Goal: Task Accomplishment & Management: Manage account settings

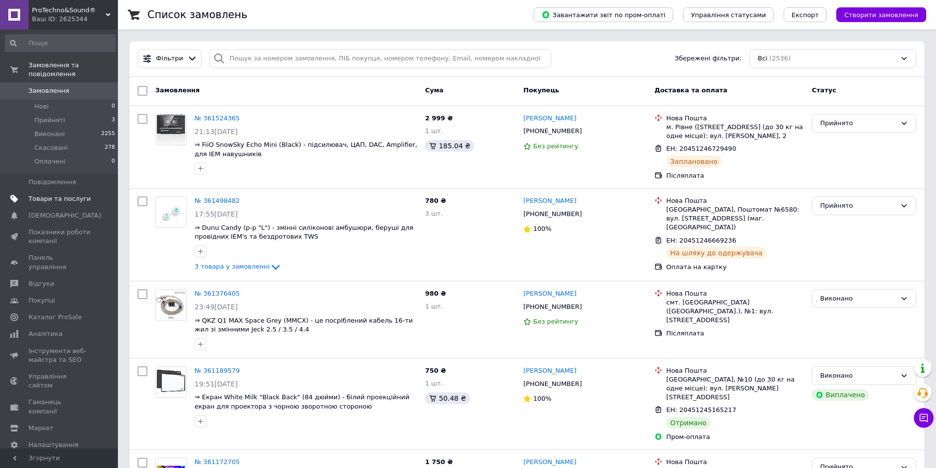
click at [56, 195] on span "Товари та послуги" at bounding box center [59, 199] width 62 height 9
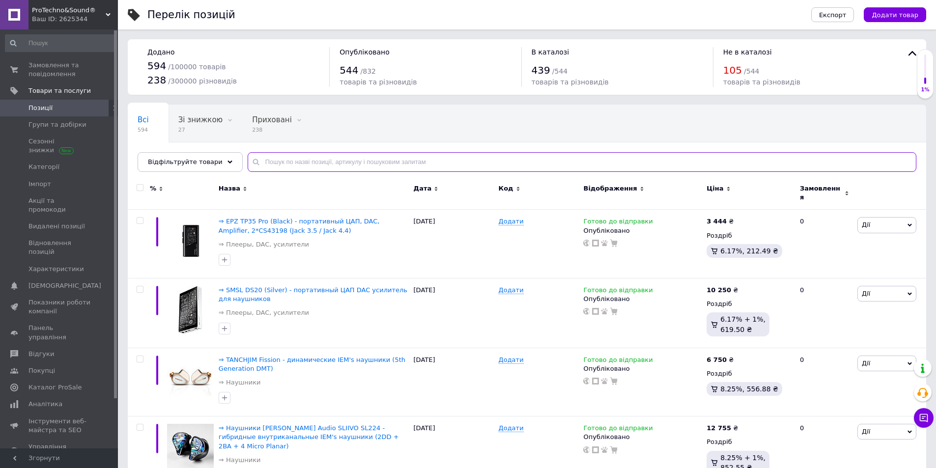
click at [274, 163] on input "text" at bounding box center [582, 162] width 669 height 20
paste input "▷ Moondrop Aria 2"
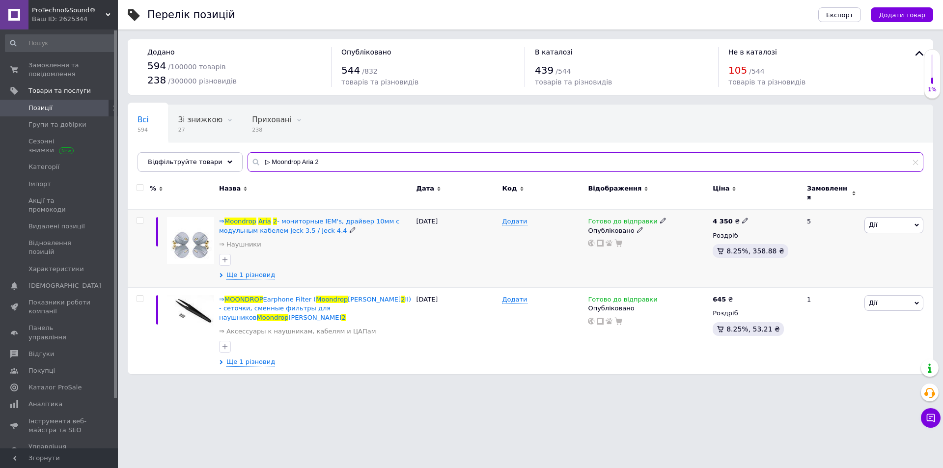
type input "▷ Moondrop Aria 2"
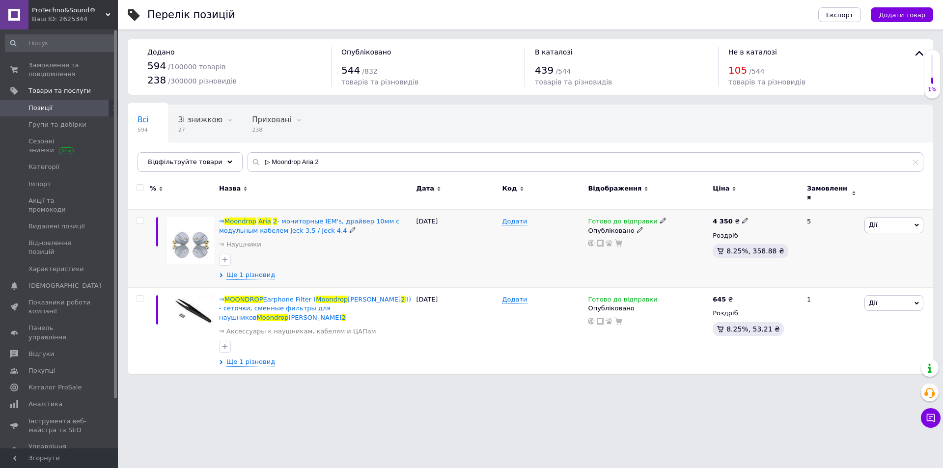
click at [743, 218] on icon at bounding box center [745, 221] width 6 height 6
drag, startPoint x: 774, startPoint y: 206, endPoint x: 763, endPoint y: 203, distance: 11.2
click at [763, 203] on input "4350" at bounding box center [789, 210] width 75 height 20
type input "4289"
click at [629, 361] on div "Перелік позицій Експорт Додати товар Додано 594 / 100000 товарів 238 / 300000 р…" at bounding box center [530, 192] width 825 height 384
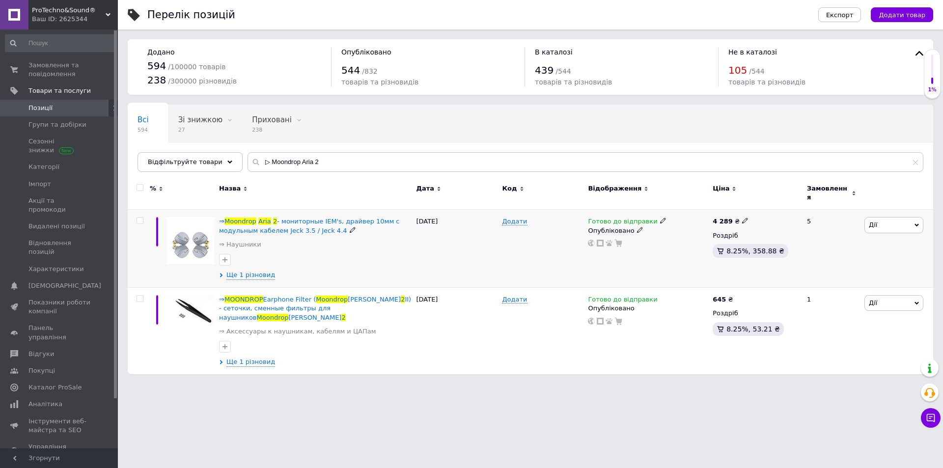
click at [742, 218] on icon at bounding box center [745, 221] width 6 height 6
click at [770, 203] on input "4289" at bounding box center [789, 210] width 75 height 20
type input "4288"
click at [705, 131] on div "Всі 594 Зі знижкою 27 Видалити Редагувати Приховані 238 Видалити Редагувати Опу…" at bounding box center [531, 143] width 806 height 81
